Goal: Task Accomplishment & Management: Use online tool/utility

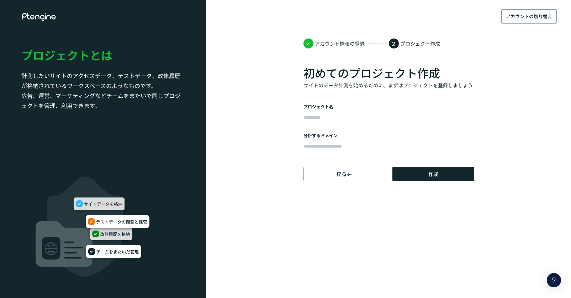
click at [319, 118] on input "text" at bounding box center [389, 118] width 171 height 10
type input "******"
click at [334, 142] on input "text" at bounding box center [389, 146] width 171 height 10
click at [315, 143] on input "text" at bounding box center [389, 146] width 171 height 10
paste input "**********"
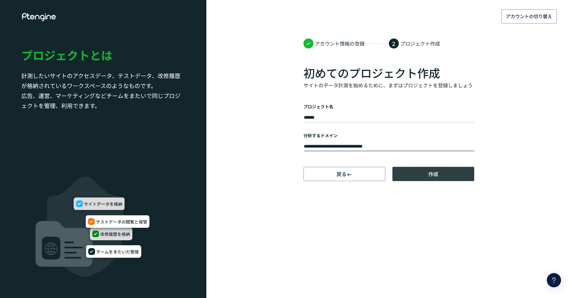
type input "**********"
click at [440, 173] on button "作成" at bounding box center [434, 174] width 82 height 14
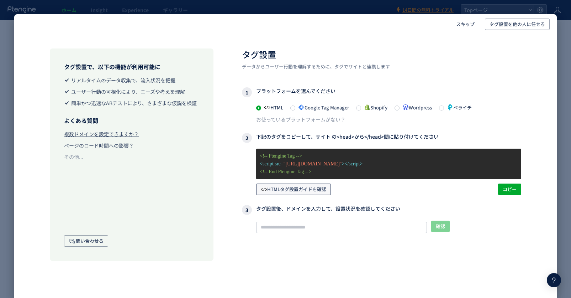
click at [297, 188] on span "HTMLタグ設置ガイドを確認" at bounding box center [294, 188] width 66 height 11
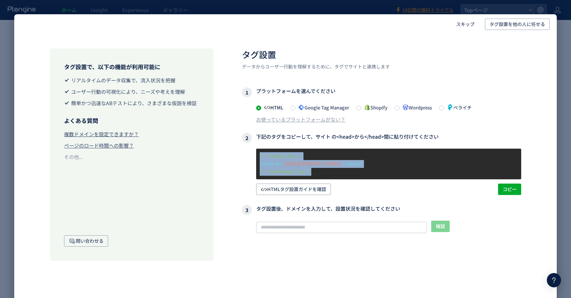
drag, startPoint x: 325, startPoint y: 174, endPoint x: 256, endPoint y: 159, distance: 70.4
click at [256, 159] on div "<!-- Ptengine Tag --> <script src= "[URL][DOMAIN_NAME]" ></script> <!-- End Pte…" at bounding box center [381, 171] width 279 height 46
copy div "<!-- Ptengine Tag --> <script src= "[URL][DOMAIN_NAME]" ></script> <!-- End Pte…"
click at [304, 187] on span "HTMLタグ設置ガイドを確認" at bounding box center [294, 188] width 66 height 11
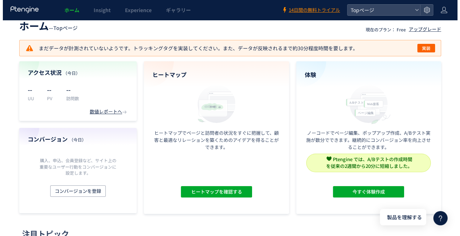
scroll to position [6, 0]
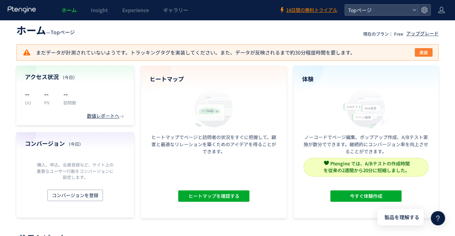
click at [423, 53] on span "実装" at bounding box center [423, 52] width 9 height 9
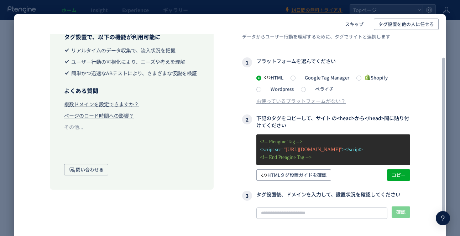
scroll to position [39, 0]
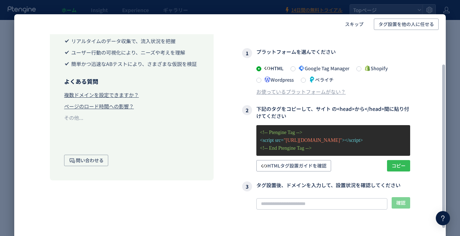
click at [396, 163] on span "コピー" at bounding box center [399, 165] width 14 height 11
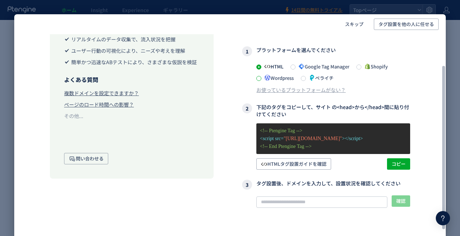
click at [259, 79] on span at bounding box center [258, 78] width 5 height 5
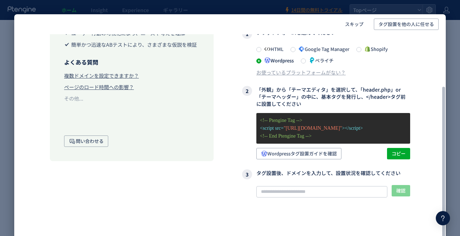
scroll to position [70, 0]
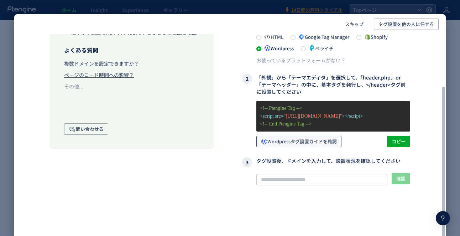
click at [291, 141] on span "Wordpressタグ設置ガイドを確認" at bounding box center [299, 141] width 76 height 11
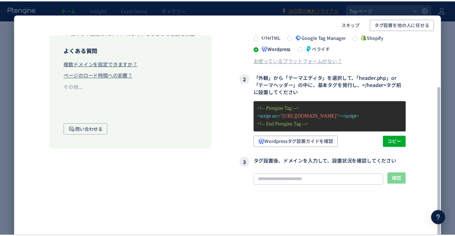
scroll to position [0, 0]
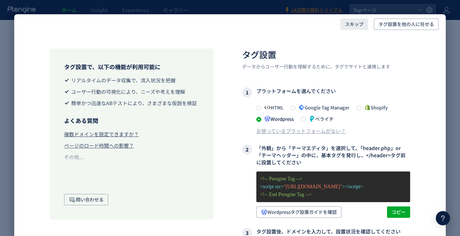
click at [357, 27] on span "スキップ" at bounding box center [354, 24] width 19 height 11
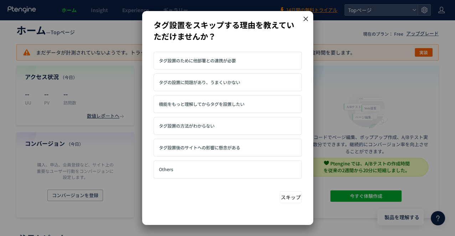
click at [305, 21] on icon at bounding box center [305, 19] width 6 height 6
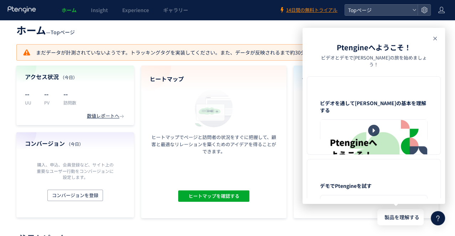
click at [436, 39] on icon at bounding box center [434, 38] width 9 height 9
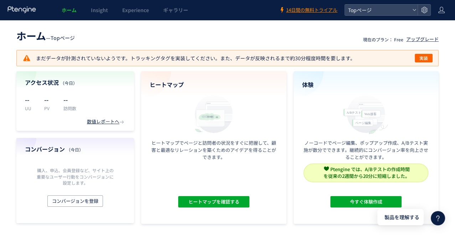
click at [7, 35] on div "ホーム — Topページ 現在のプラン： Free アップグレード まだデータが計測されていないようです。トラッキングタグを実装してください。また、データが反…" at bounding box center [227, 125] width 455 height 197
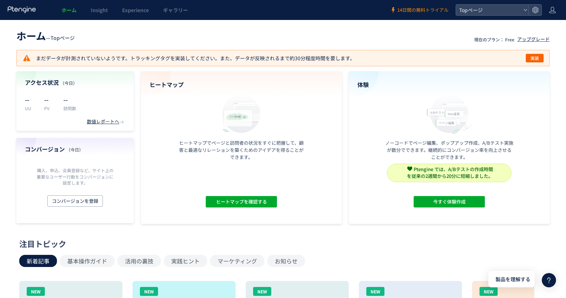
click at [427, 10] on span "14日間の無料トライアル" at bounding box center [422, 10] width 51 height 7
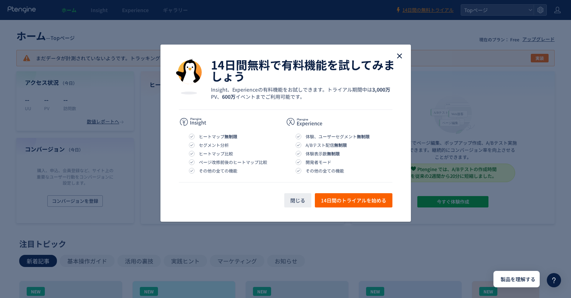
click at [401, 56] on icon "close" at bounding box center [400, 56] width 9 height 9
